Goal: Find specific page/section: Find specific page/section

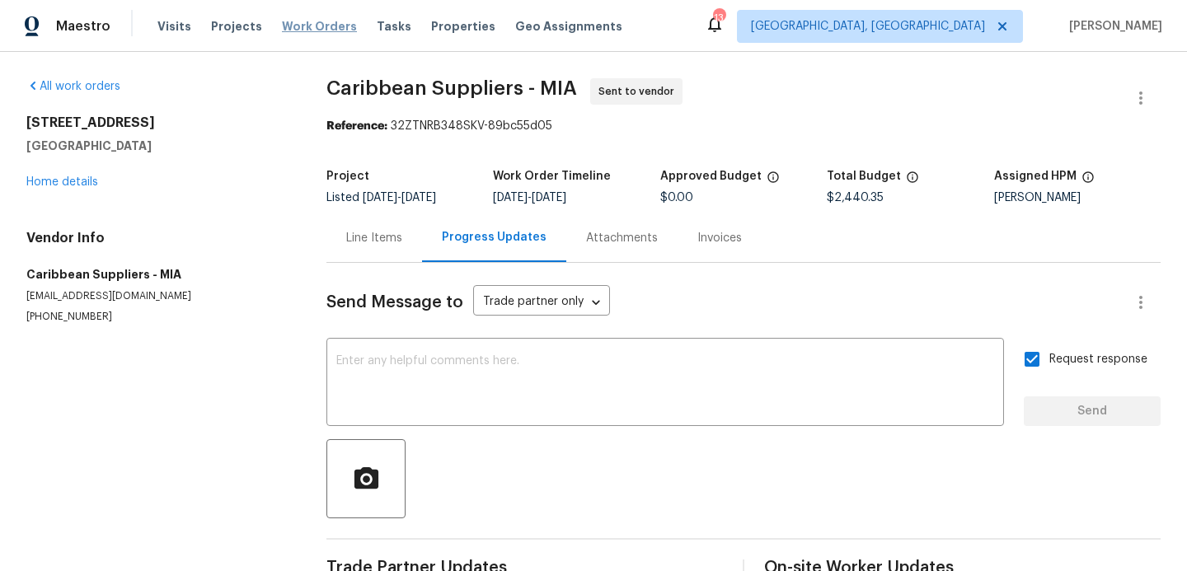
click at [329, 33] on span "Work Orders" at bounding box center [319, 26] width 75 height 16
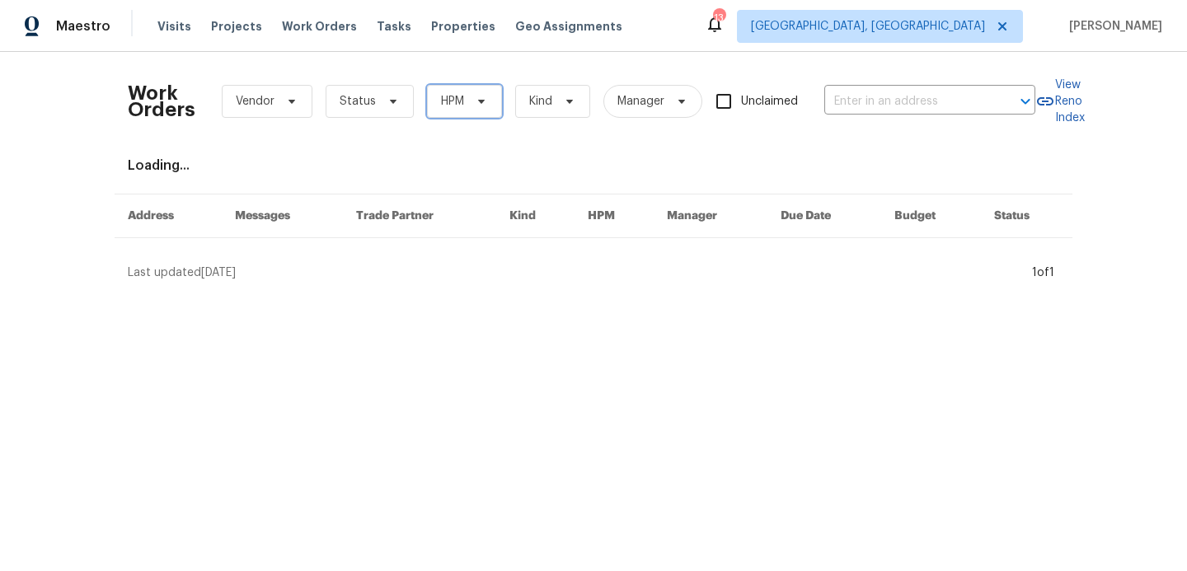
click at [462, 113] on span "HPM" at bounding box center [464, 101] width 75 height 33
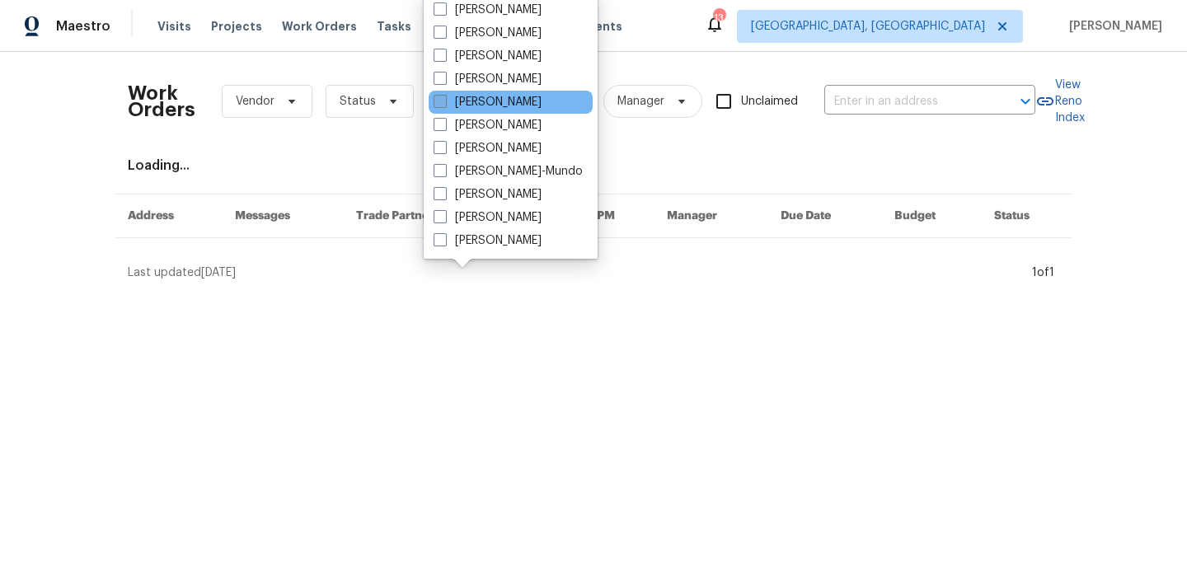
click at [441, 106] on span at bounding box center [440, 101] width 13 height 13
click at [441, 105] on input "[PERSON_NAME]" at bounding box center [439, 99] width 11 height 11
checkbox input "true"
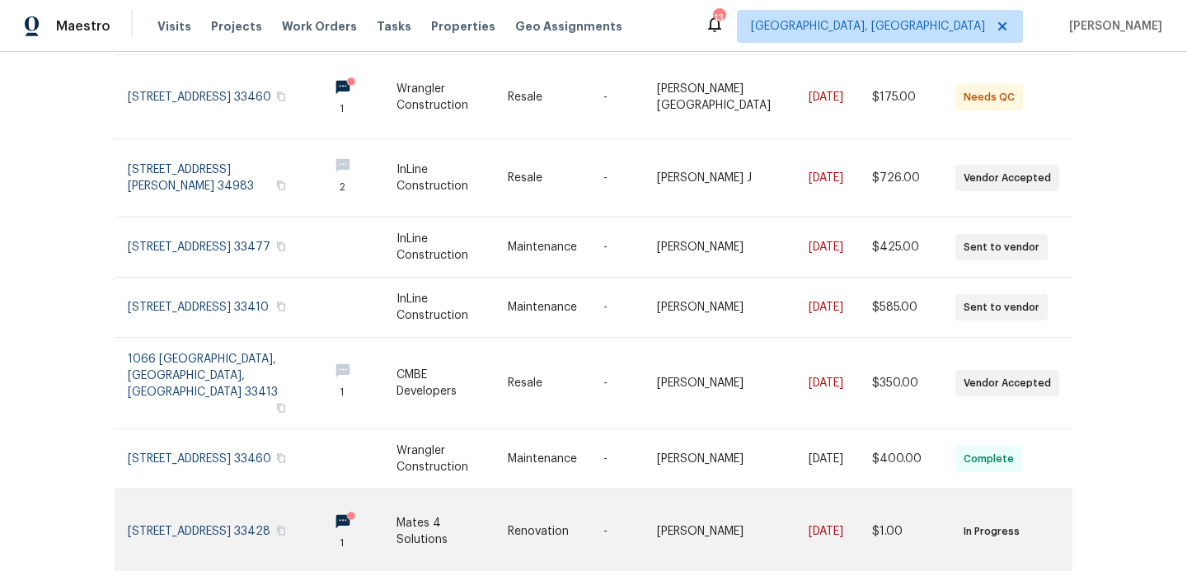
scroll to position [324, 0]
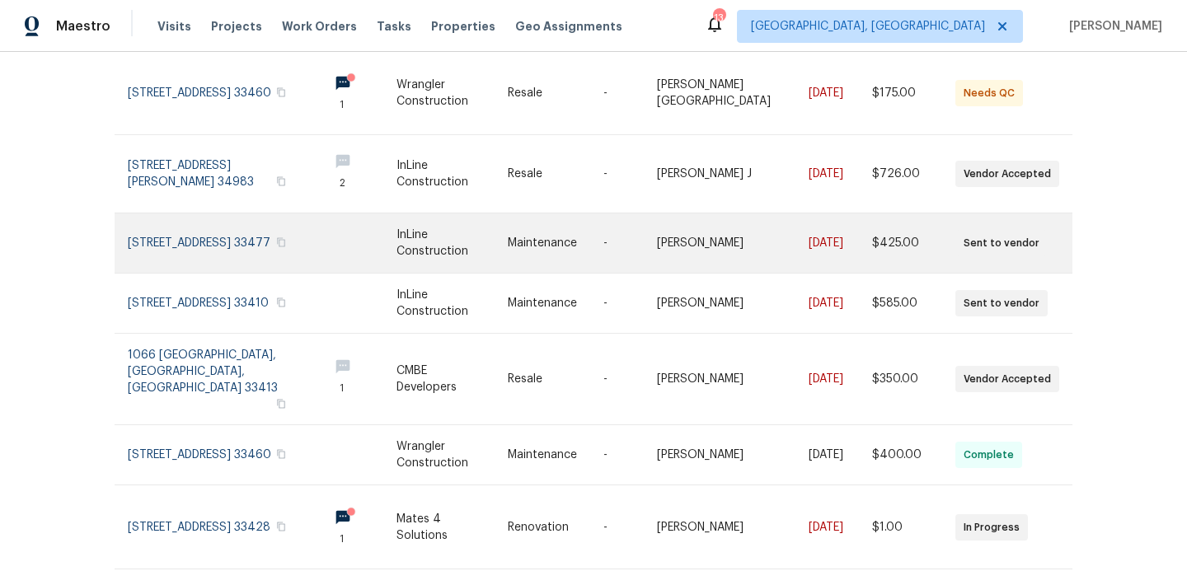
click at [206, 214] on link at bounding box center [221, 242] width 187 height 59
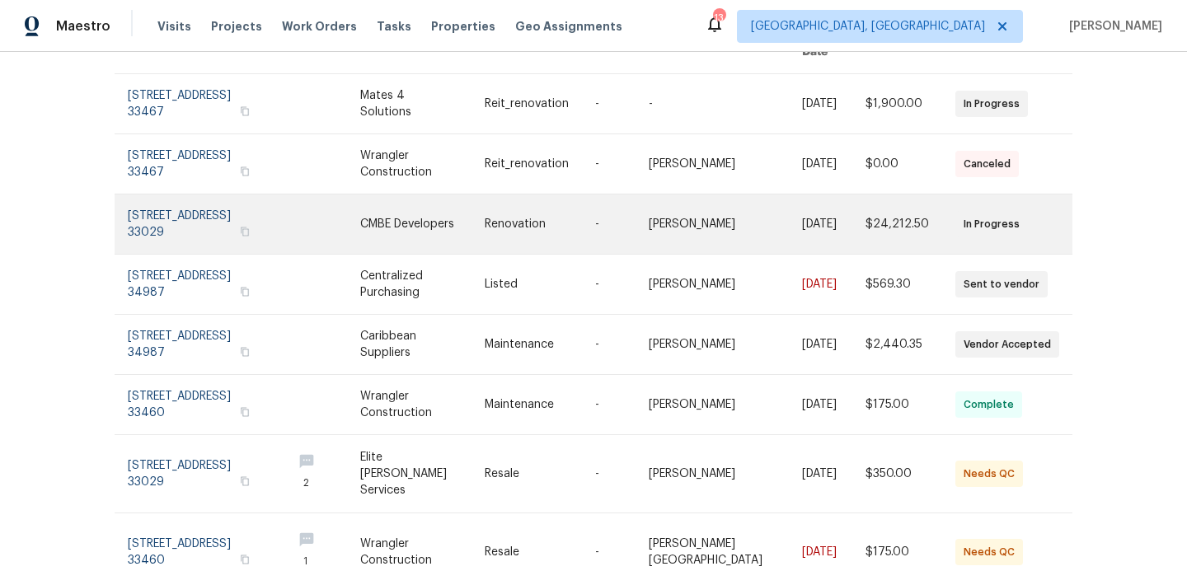
scroll to position [232, 0]
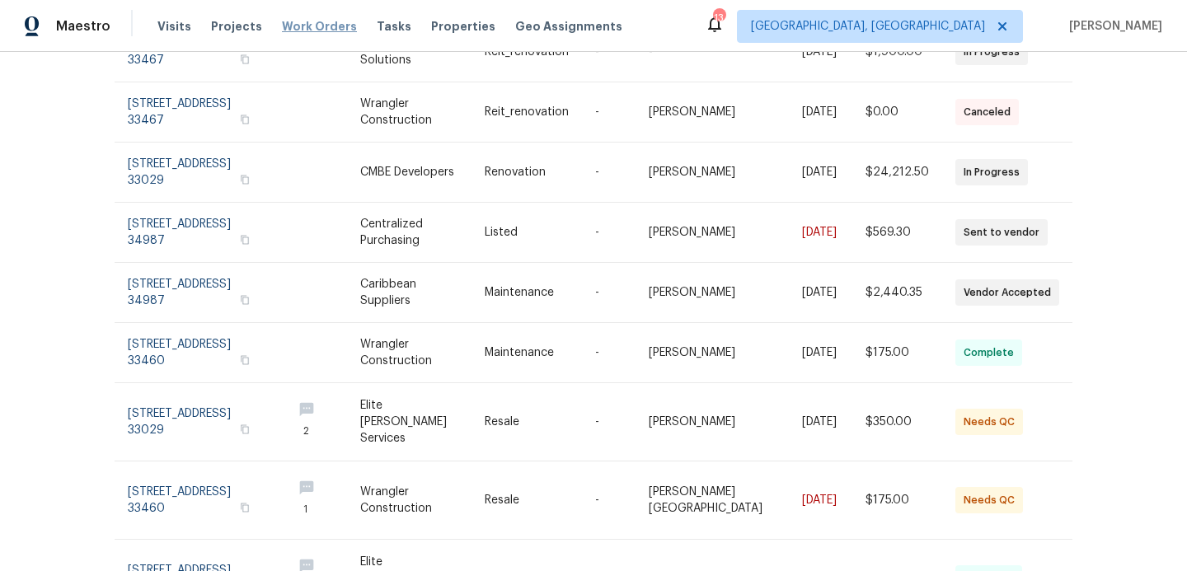
click at [321, 24] on span "Work Orders" at bounding box center [319, 26] width 75 height 16
click at [303, 21] on span "Work Orders" at bounding box center [319, 26] width 75 height 16
click at [242, 30] on span "Projects" at bounding box center [236, 26] width 51 height 16
